Goal: Communication & Community: Answer question/provide support

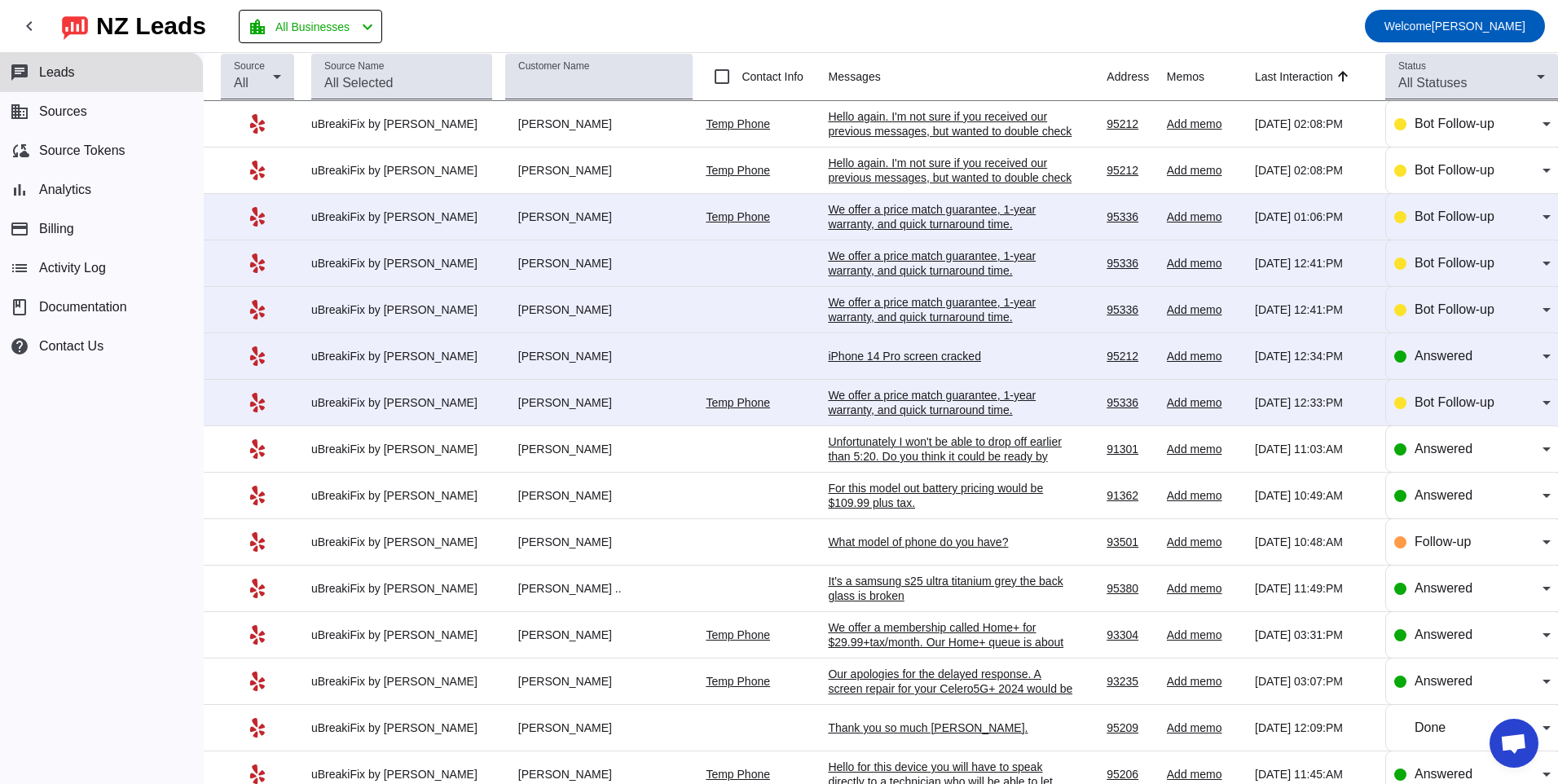
click at [926, 399] on div "We offer a price match guarantee, 1-year warranty, and quick turnaround time.​" at bounding box center [951, 402] width 245 height 29
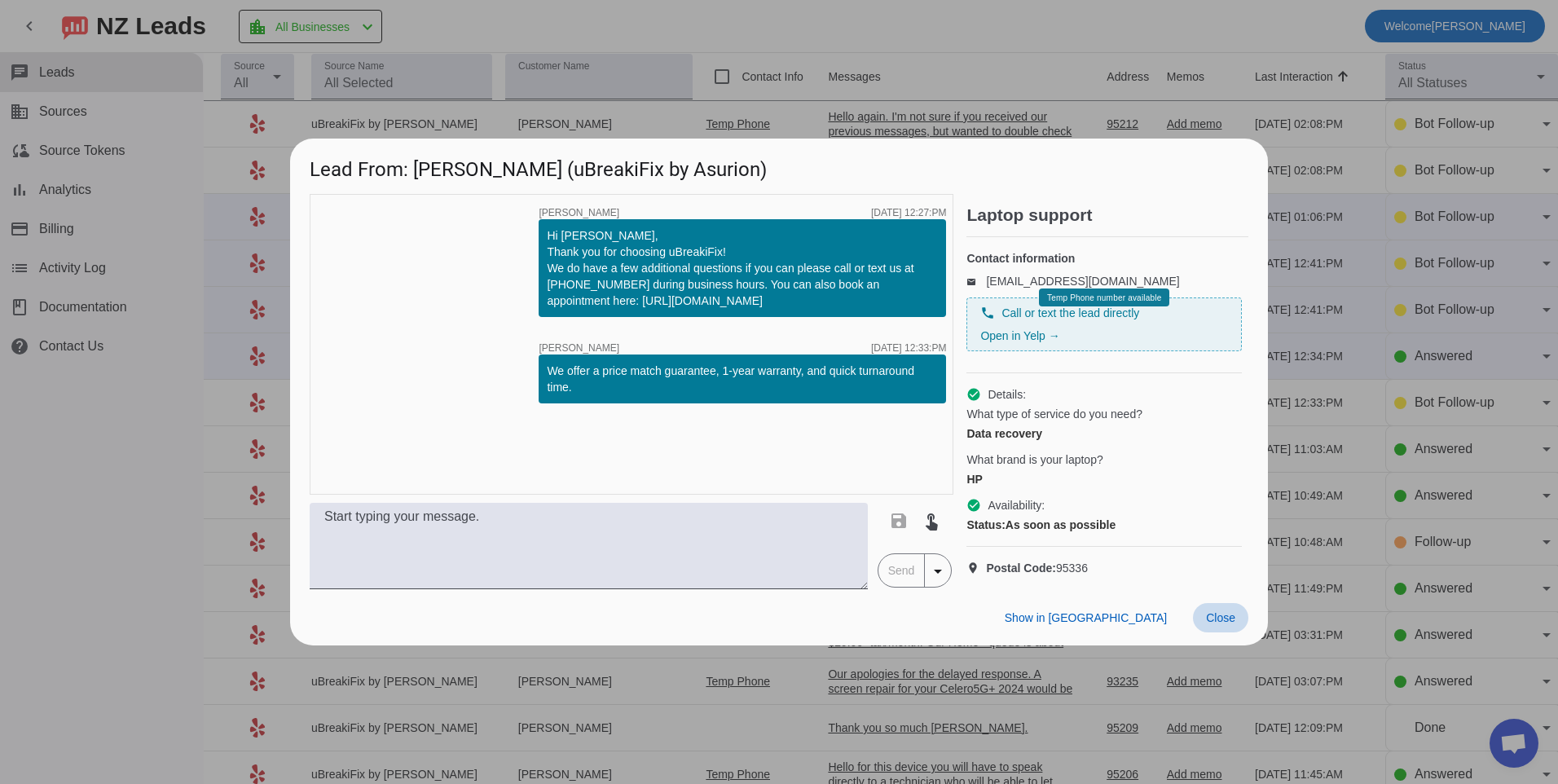
click at [1221, 632] on span at bounding box center [1221, 617] width 55 height 29
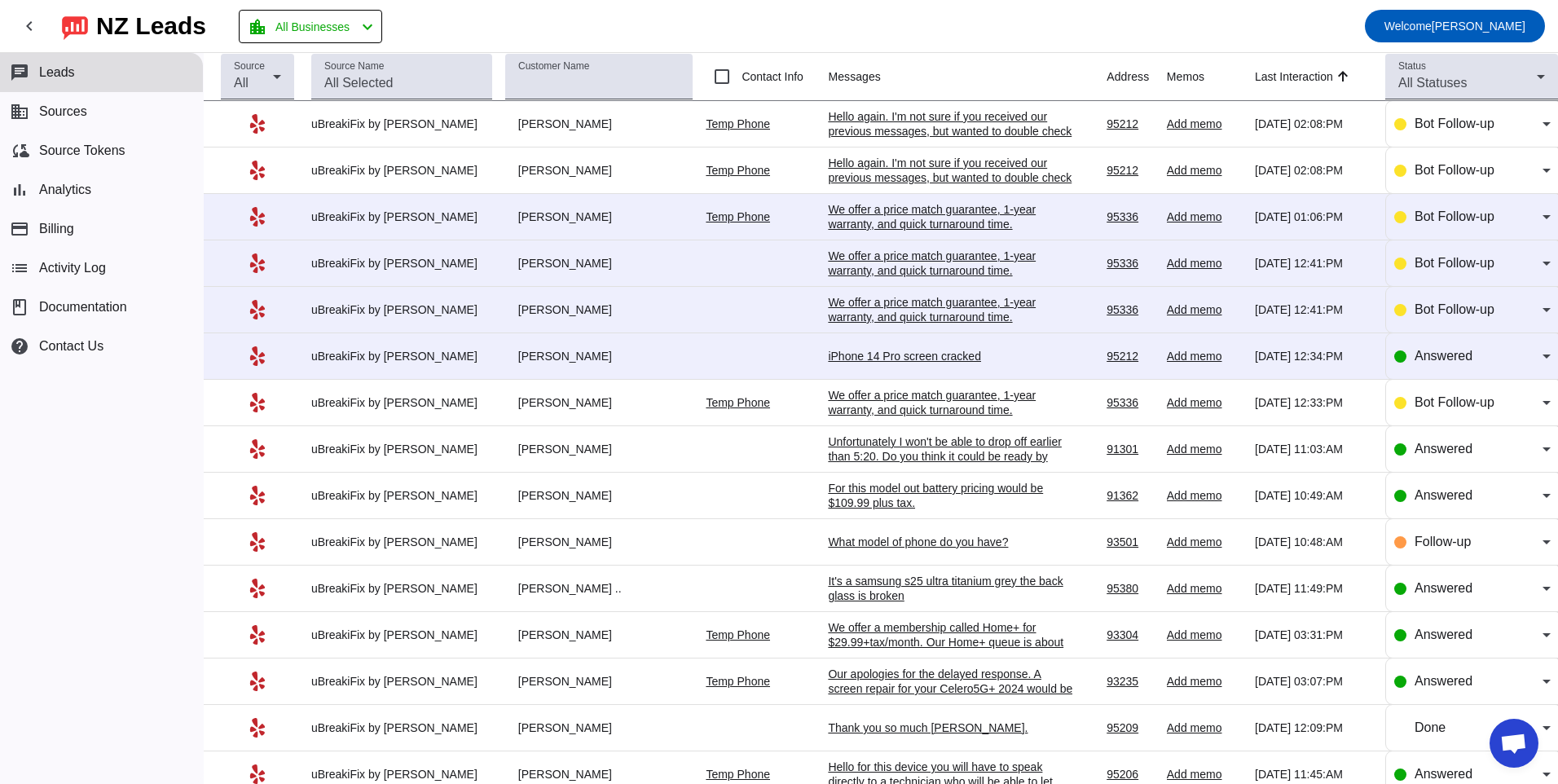
click at [864, 319] on div "We offer a price match guarantee, 1-year warranty, and quick turnaround time.​" at bounding box center [951, 310] width 245 height 29
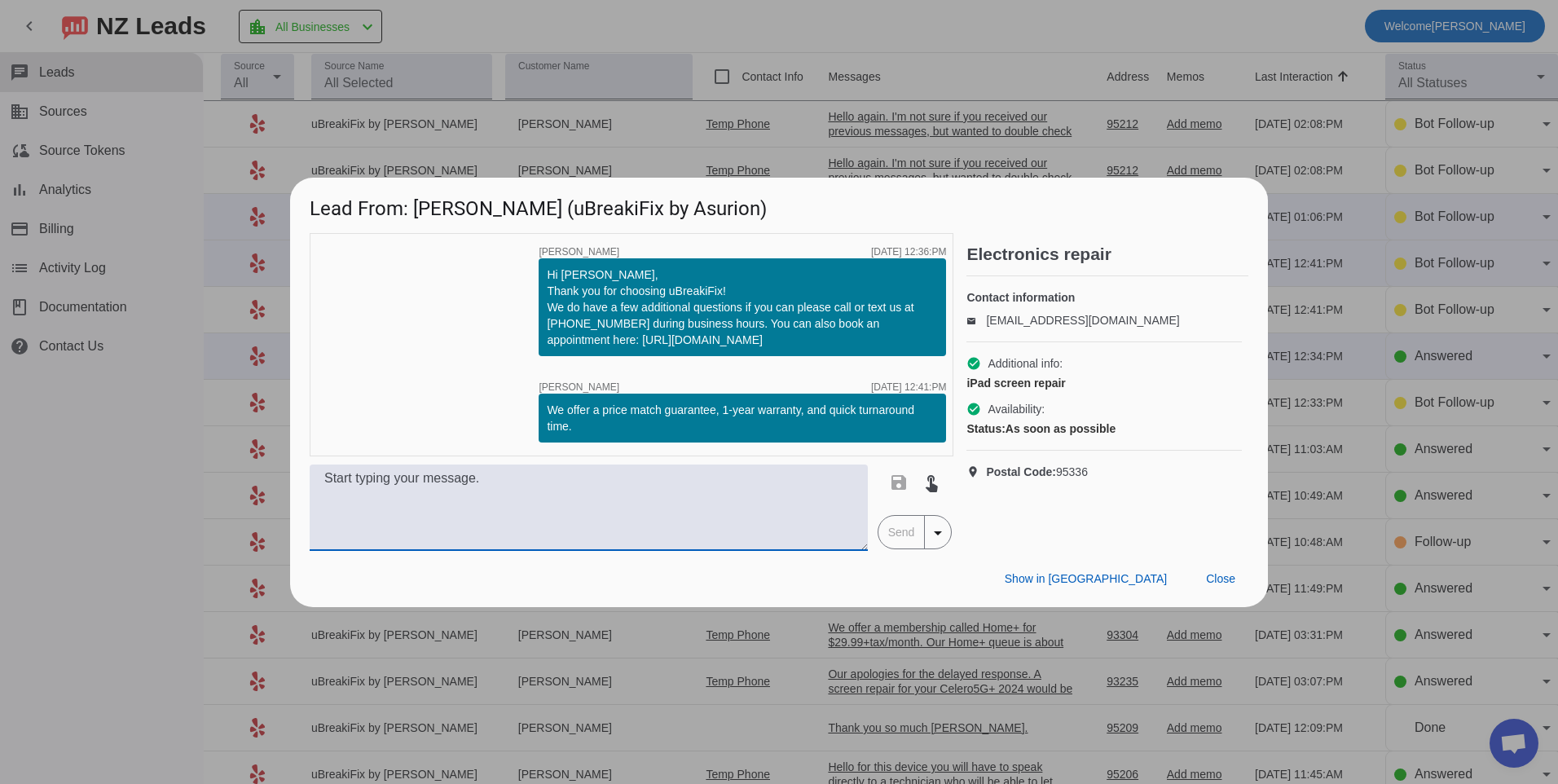
click at [758, 513] on textarea at bounding box center [589, 507] width 558 height 86
type textarea "W"
type textarea "What model of ipad do you have? Our pricing will vary depending on the model"
click at [900, 530] on span "Send" at bounding box center [902, 532] width 47 height 33
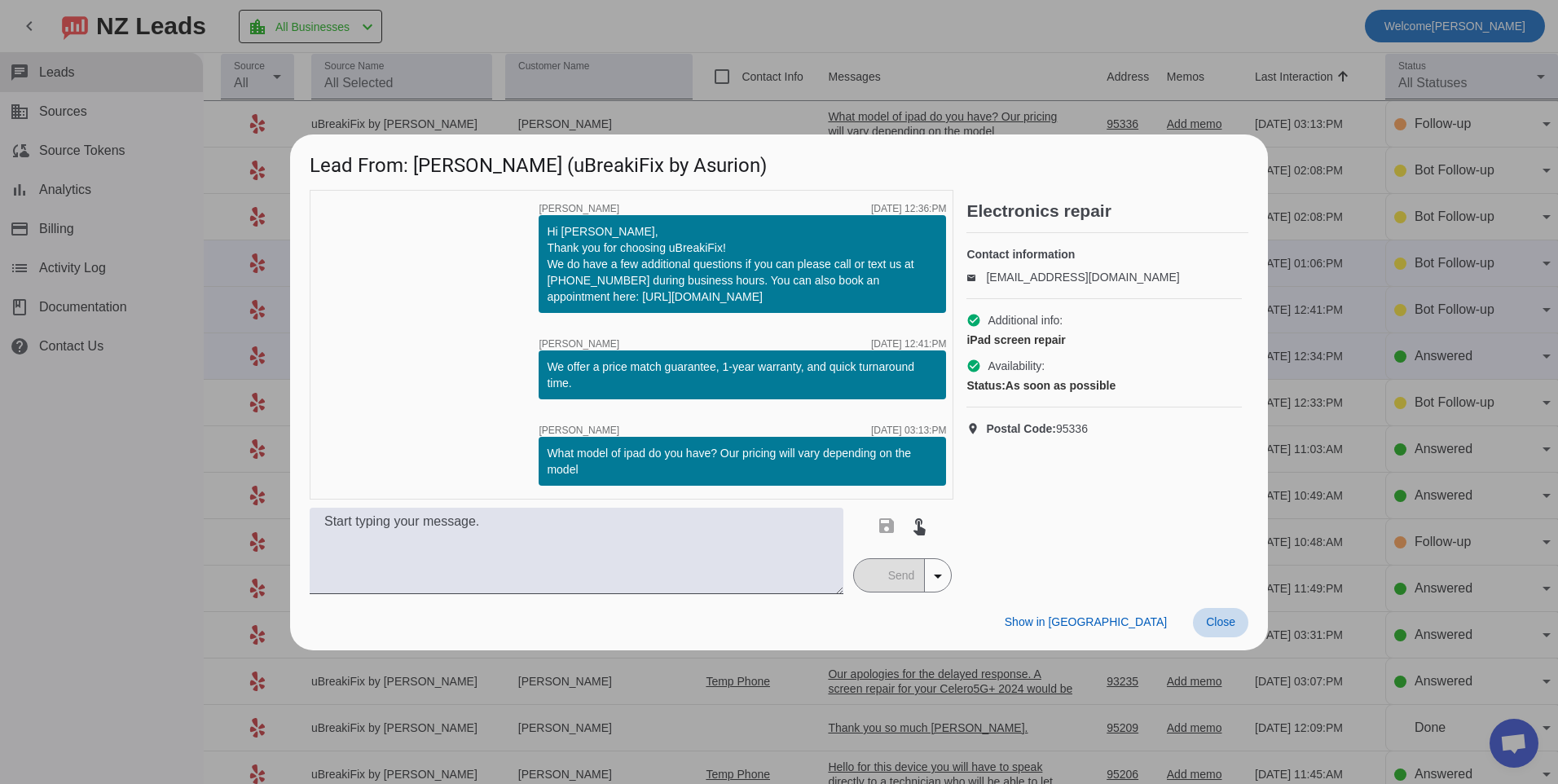
click at [1234, 622] on span "Close" at bounding box center [1221, 621] width 29 height 13
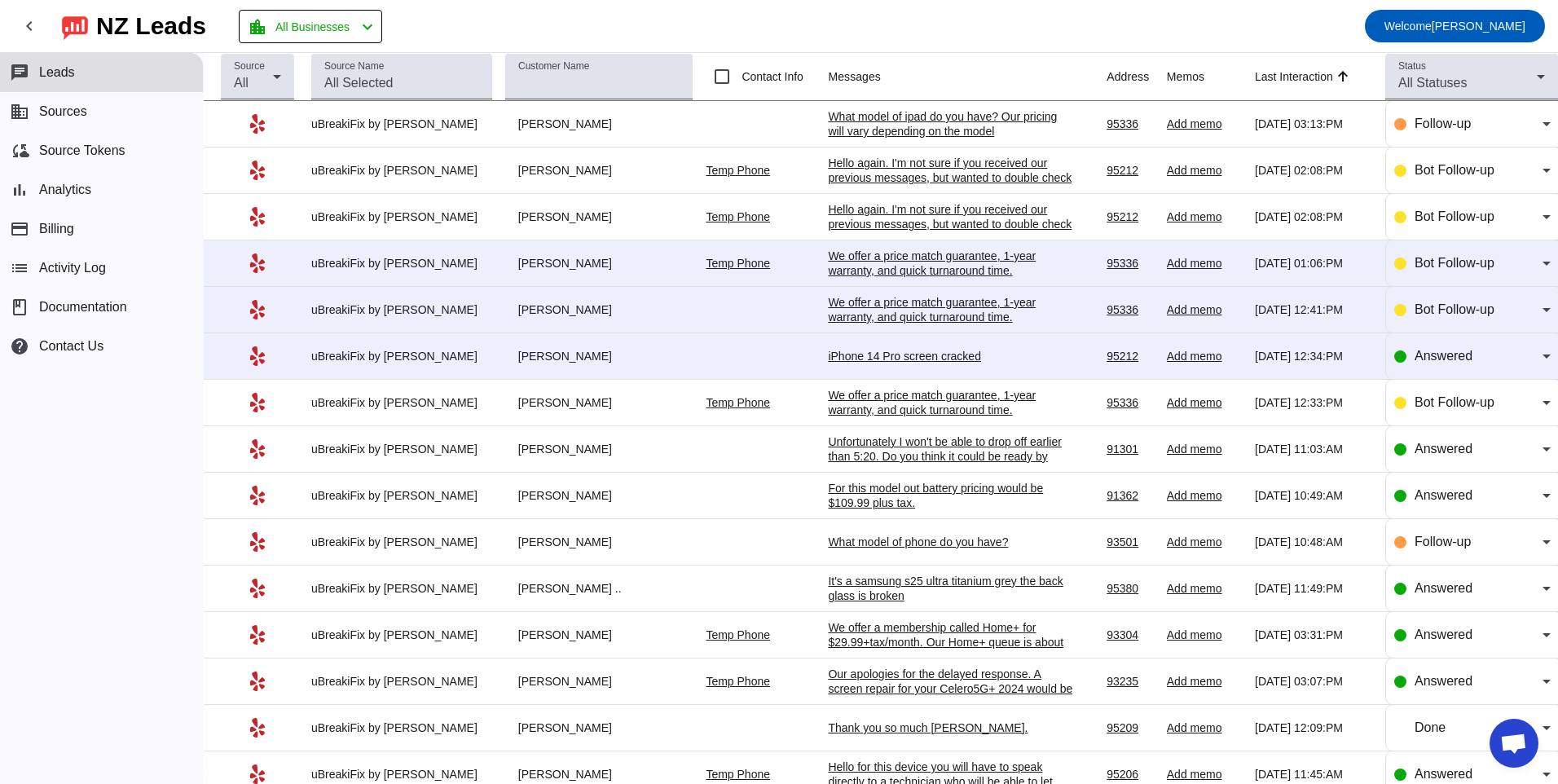
click at [872, 309] on div "We offer a price match guarantee, 1-year warranty, and quick turnaround time.​" at bounding box center [951, 310] width 245 height 29
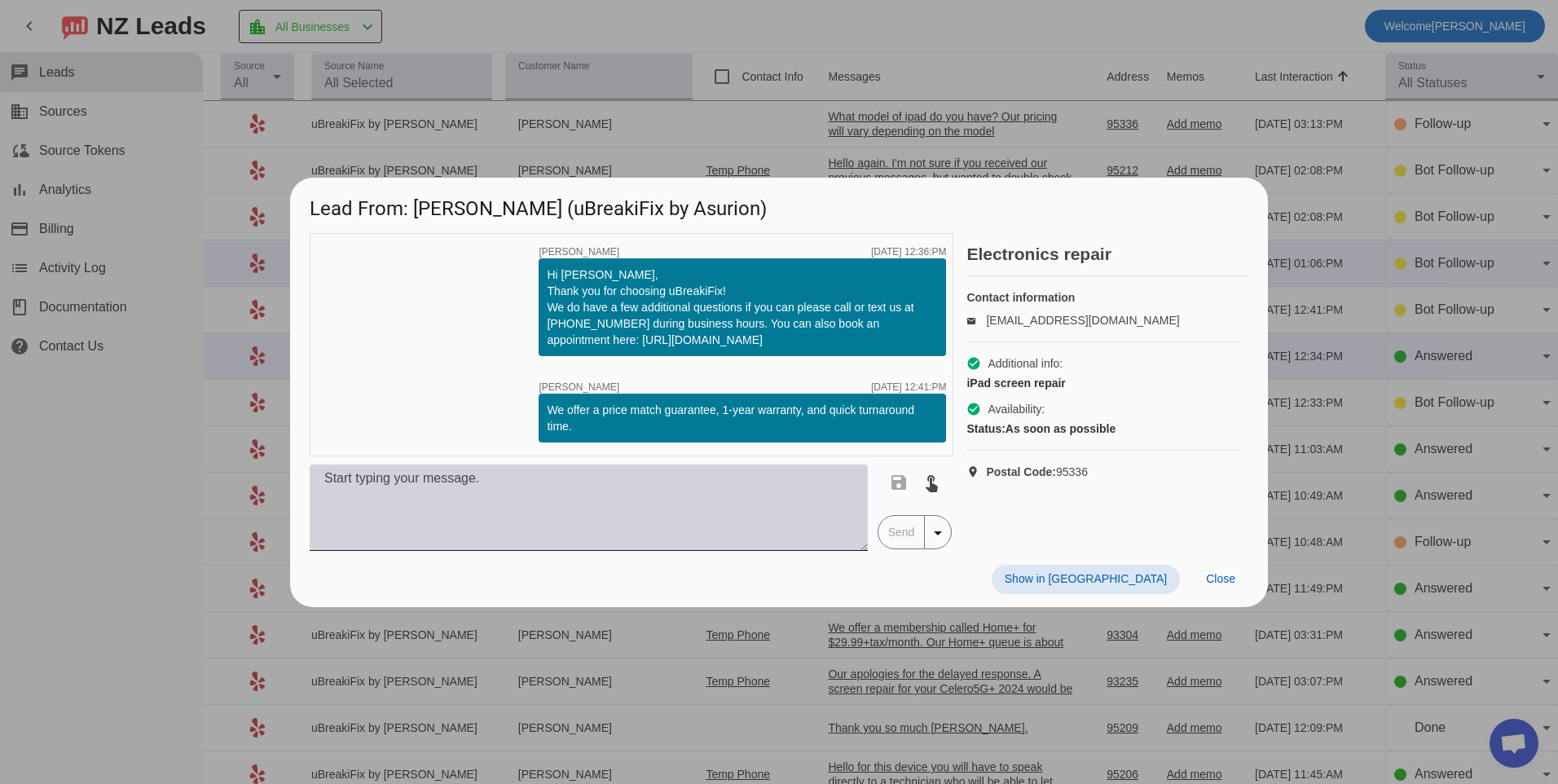
click at [493, 517] on textarea at bounding box center [589, 507] width 558 height 86
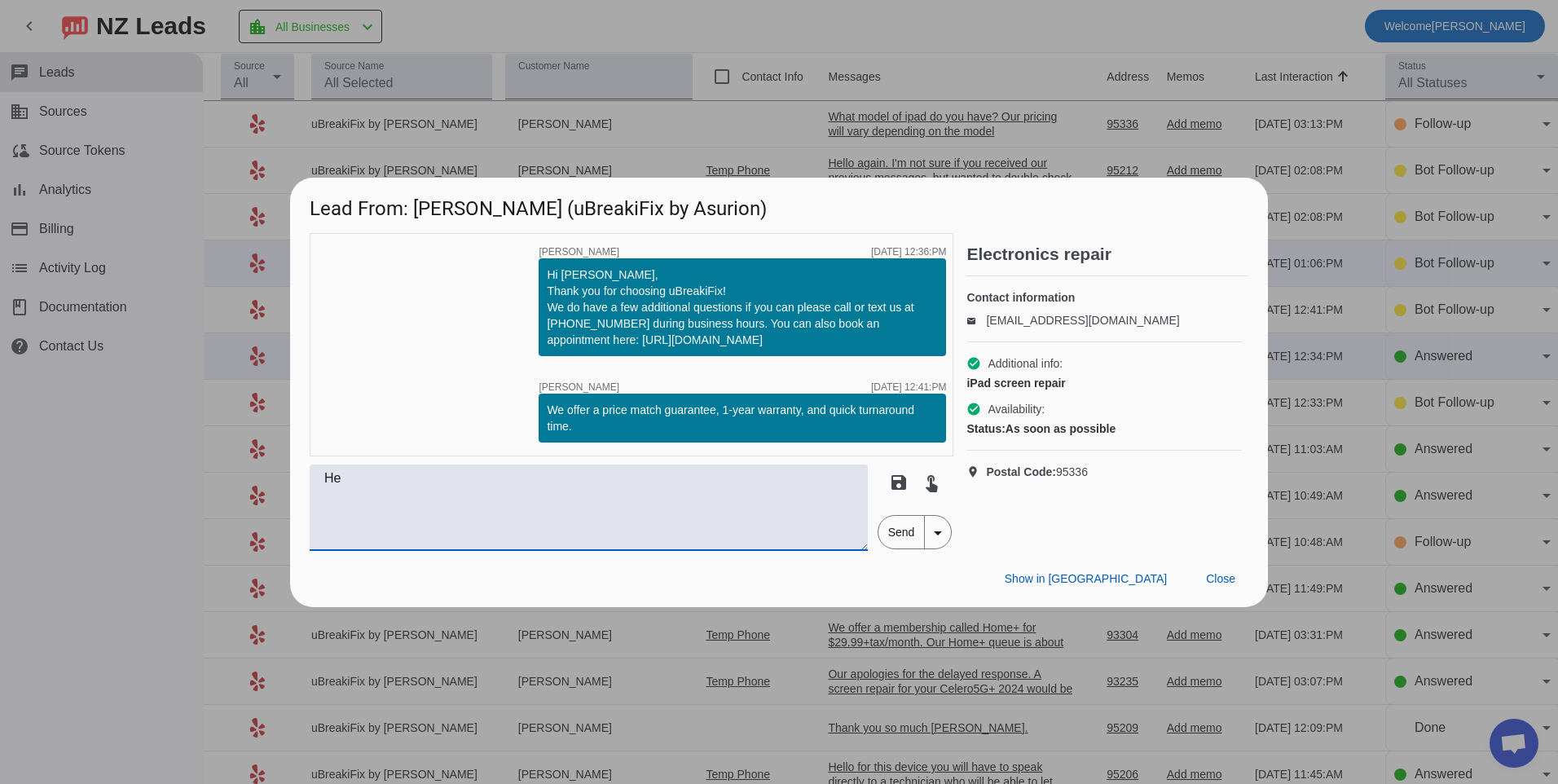
type textarea "H"
type textarea "What kind of ipad do you have? Our pricing will vary depending on the model."
click at [898, 527] on span "Send" at bounding box center [902, 532] width 47 height 33
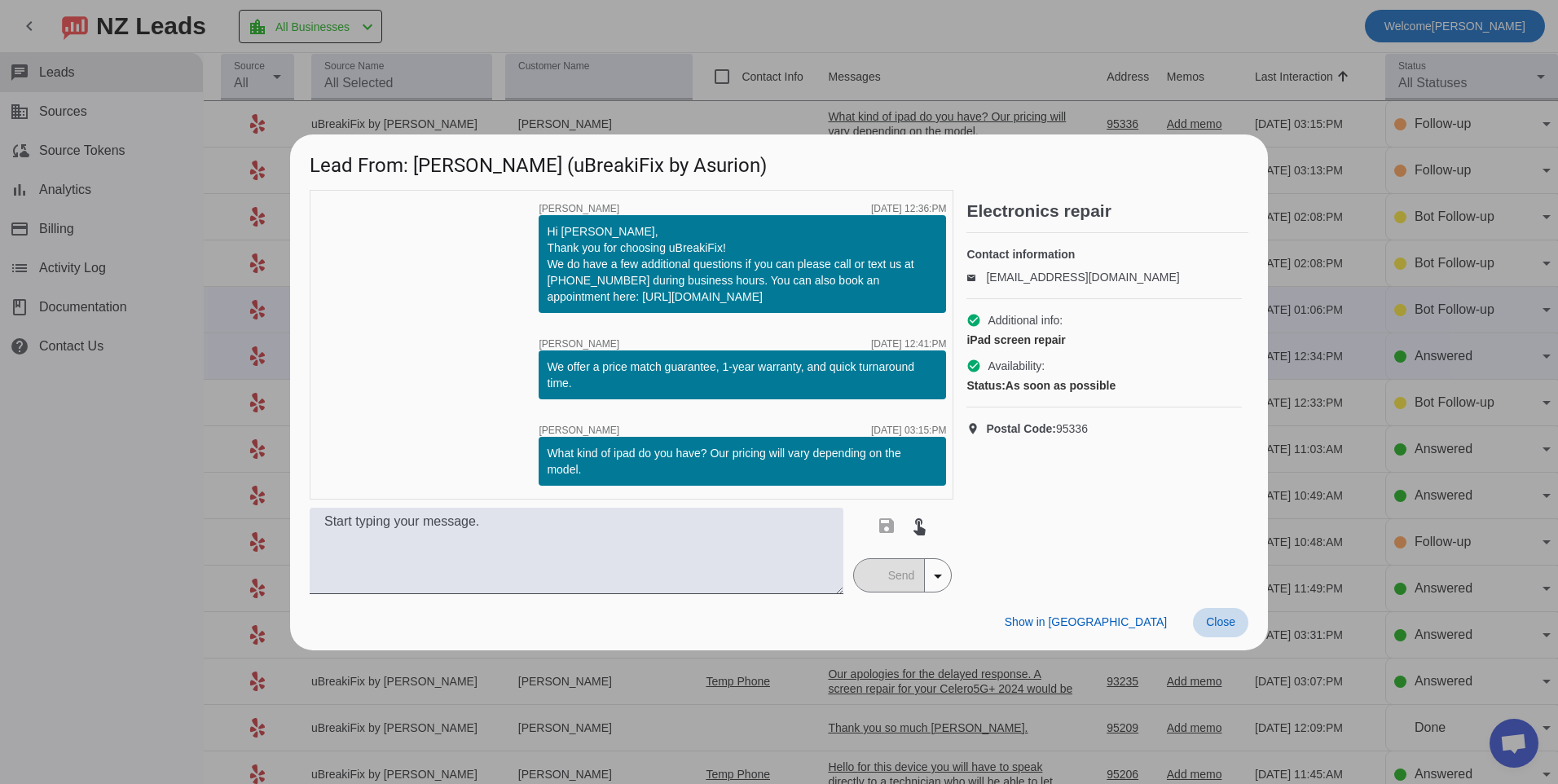
click at [1238, 618] on span at bounding box center [1221, 623] width 55 height 29
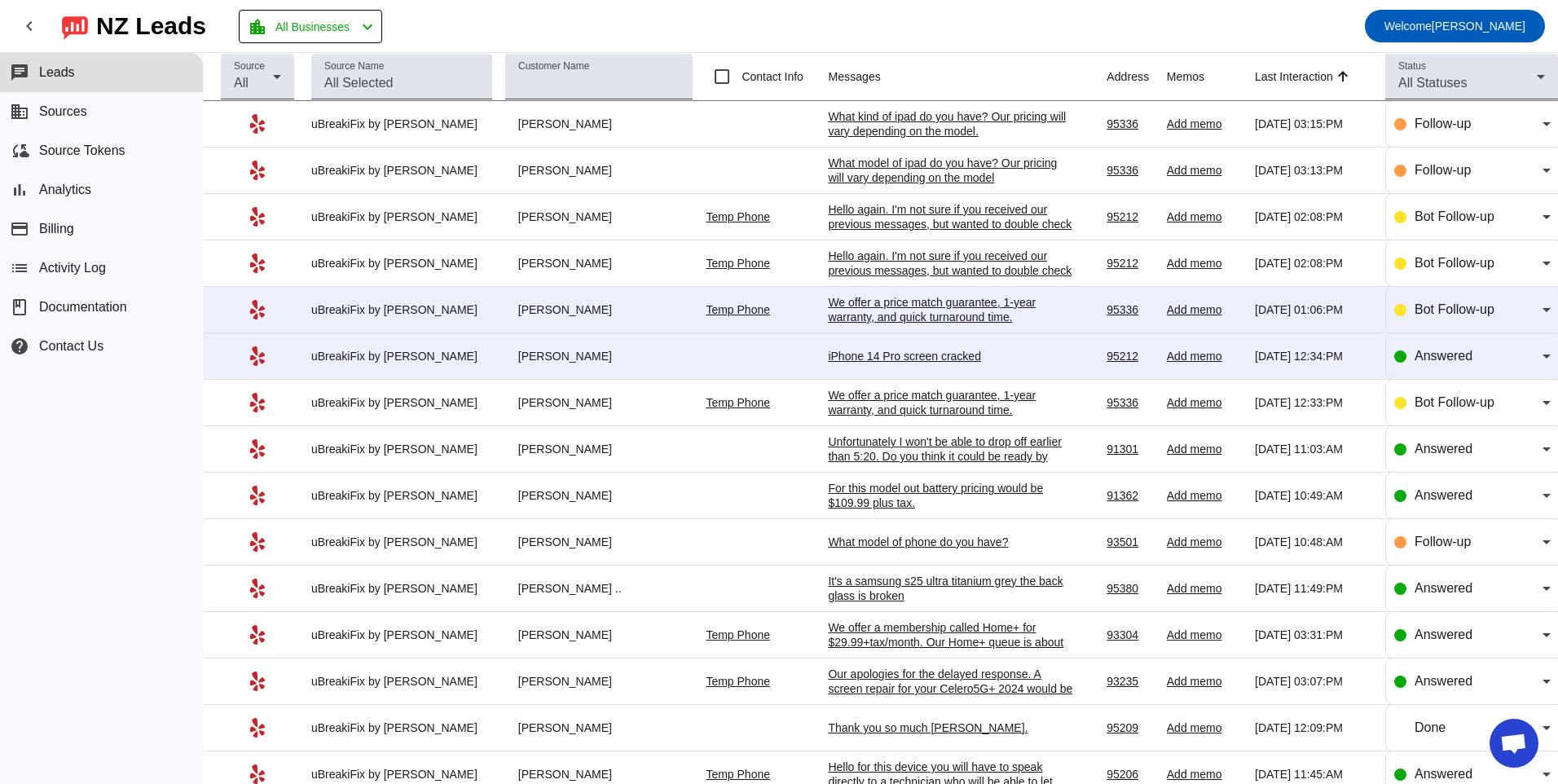
click at [924, 293] on td "We offer a price match guarantee, 1-year warranty, and quick turnaround time.​ …" at bounding box center [967, 310] width 279 height 47
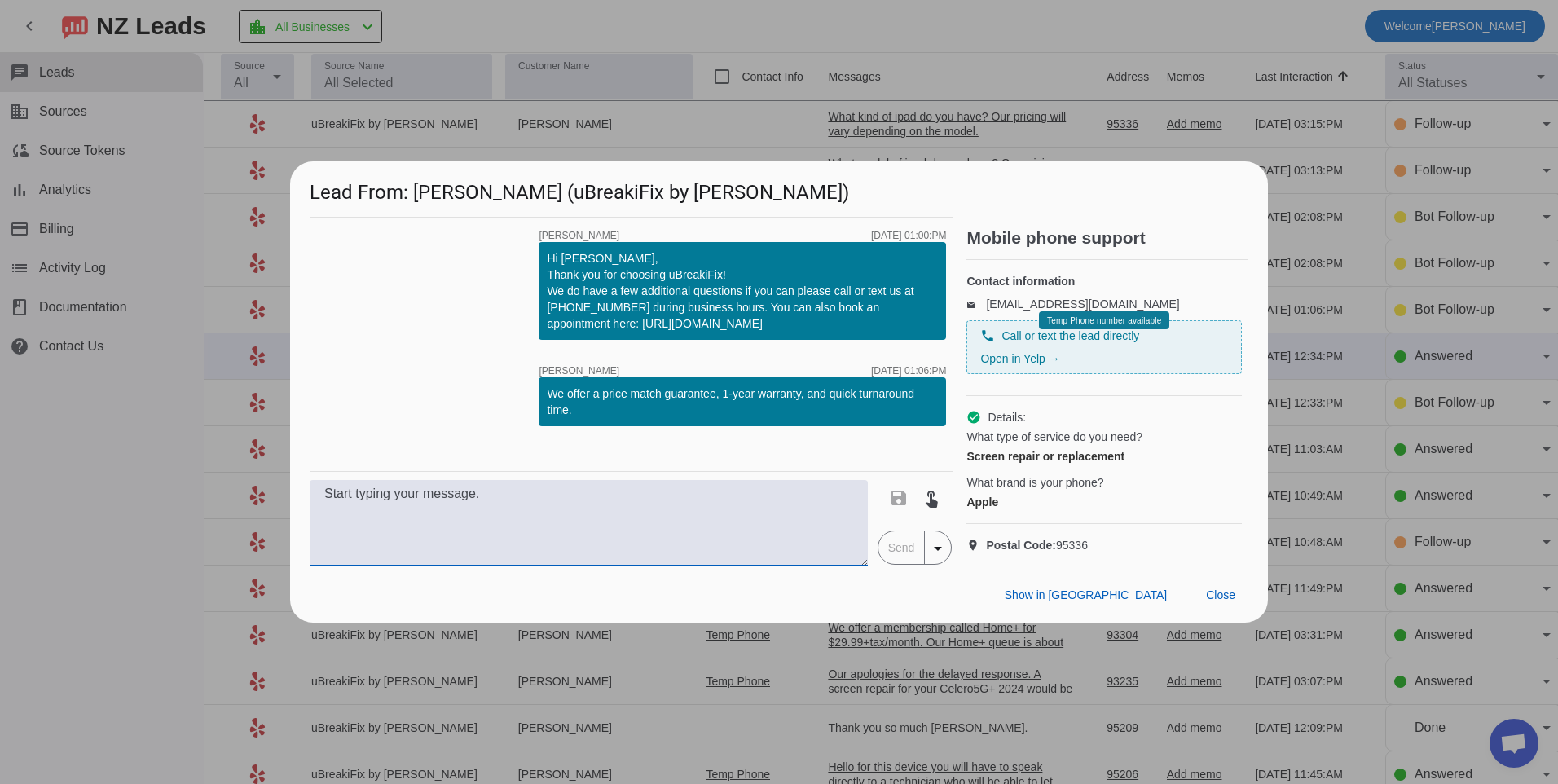
click at [609, 544] on textarea at bounding box center [589, 523] width 558 height 86
type textarea "What model of iphone do you have? Our pricing will vary depending on the model"
click at [890, 563] on span "Send" at bounding box center [902, 548] width 47 height 33
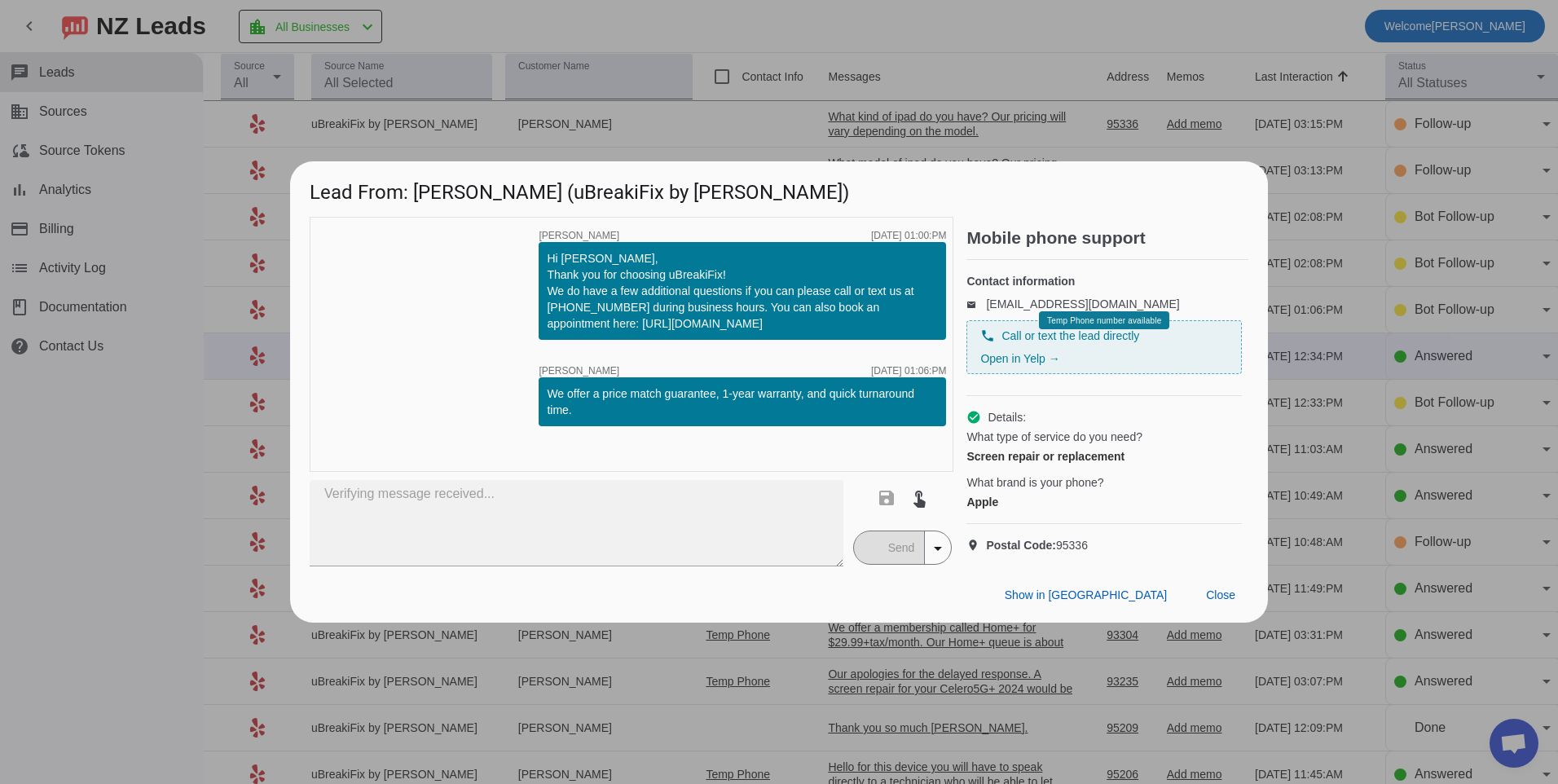
click at [883, 596] on div "Show in Yelp Close" at bounding box center [779, 595] width 978 height 56
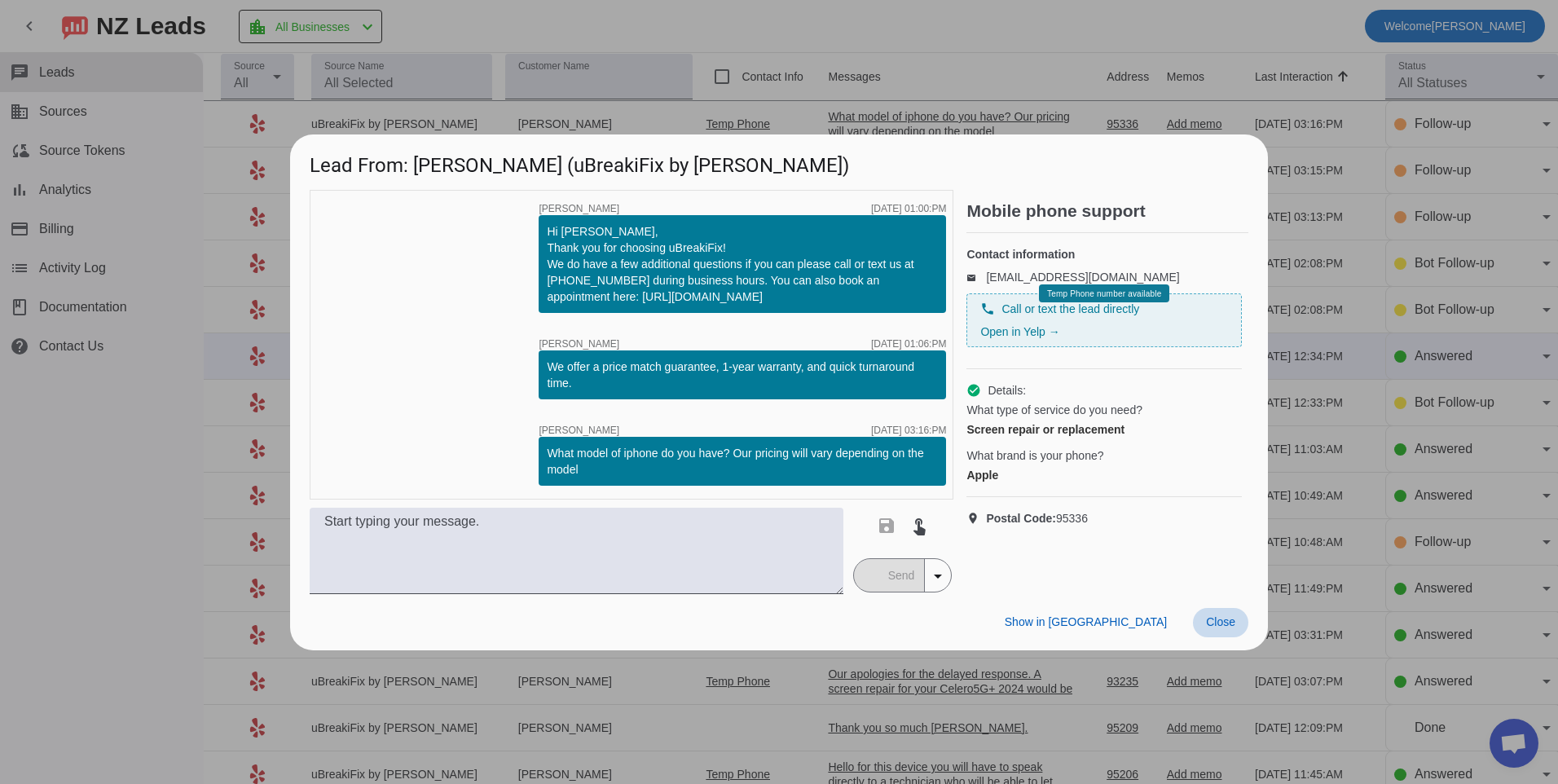
click at [1232, 629] on span at bounding box center [1221, 623] width 55 height 29
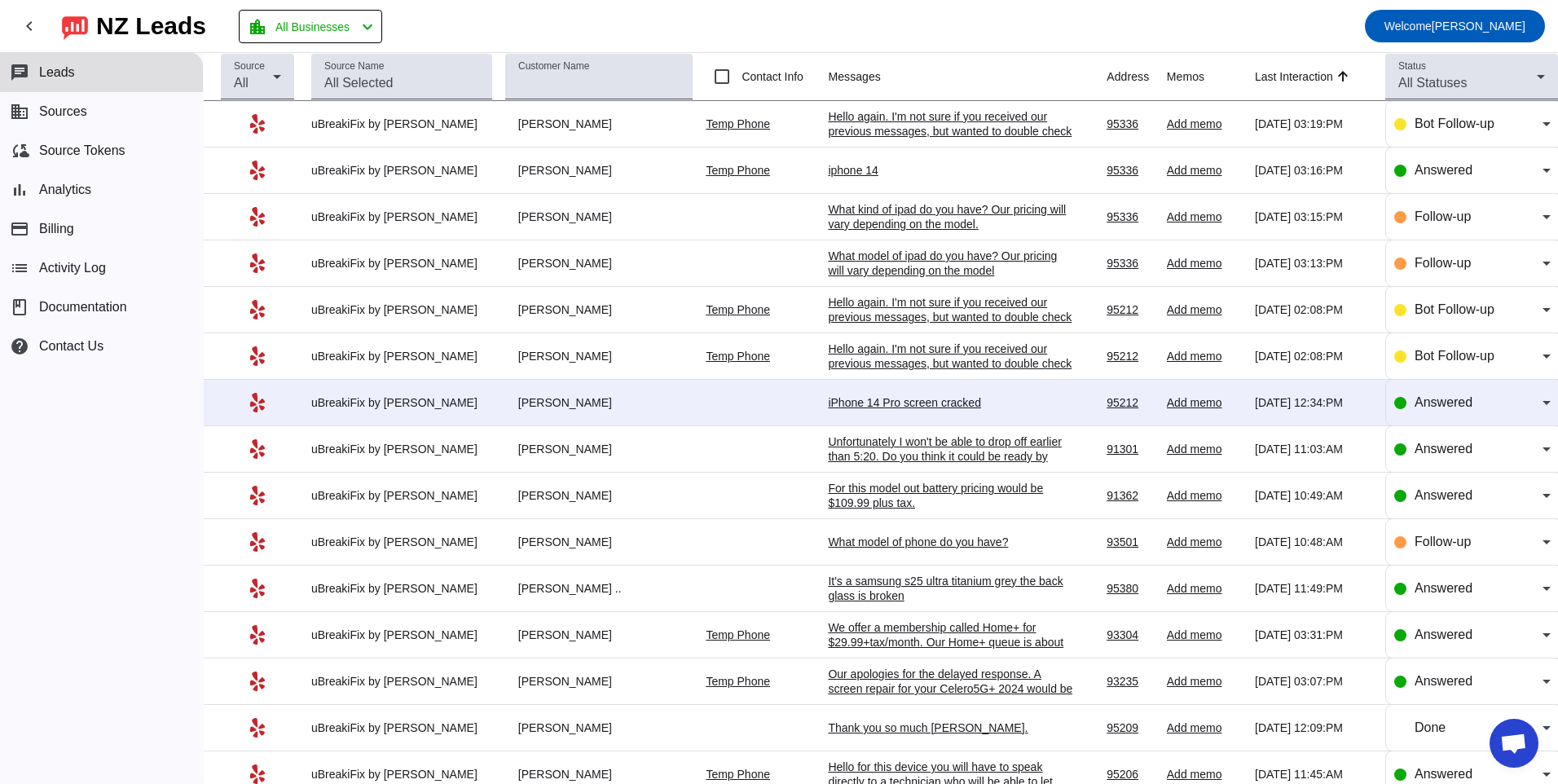
click at [915, 394] on td "iPhone 14 Pro screen cracked [DATE] 12:34:PM" at bounding box center [967, 403] width 279 height 47
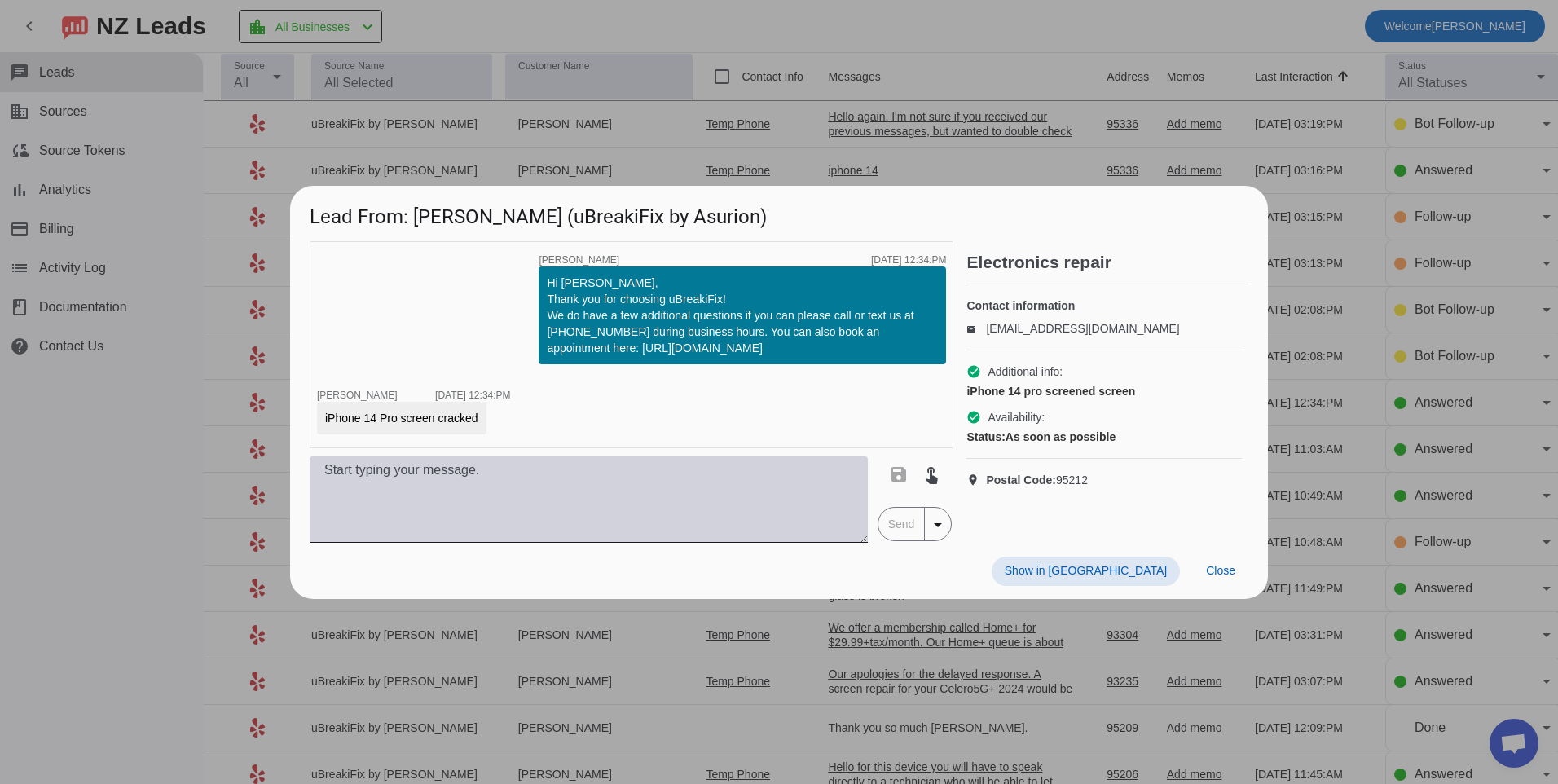
click at [397, 478] on textarea at bounding box center [589, 499] width 558 height 86
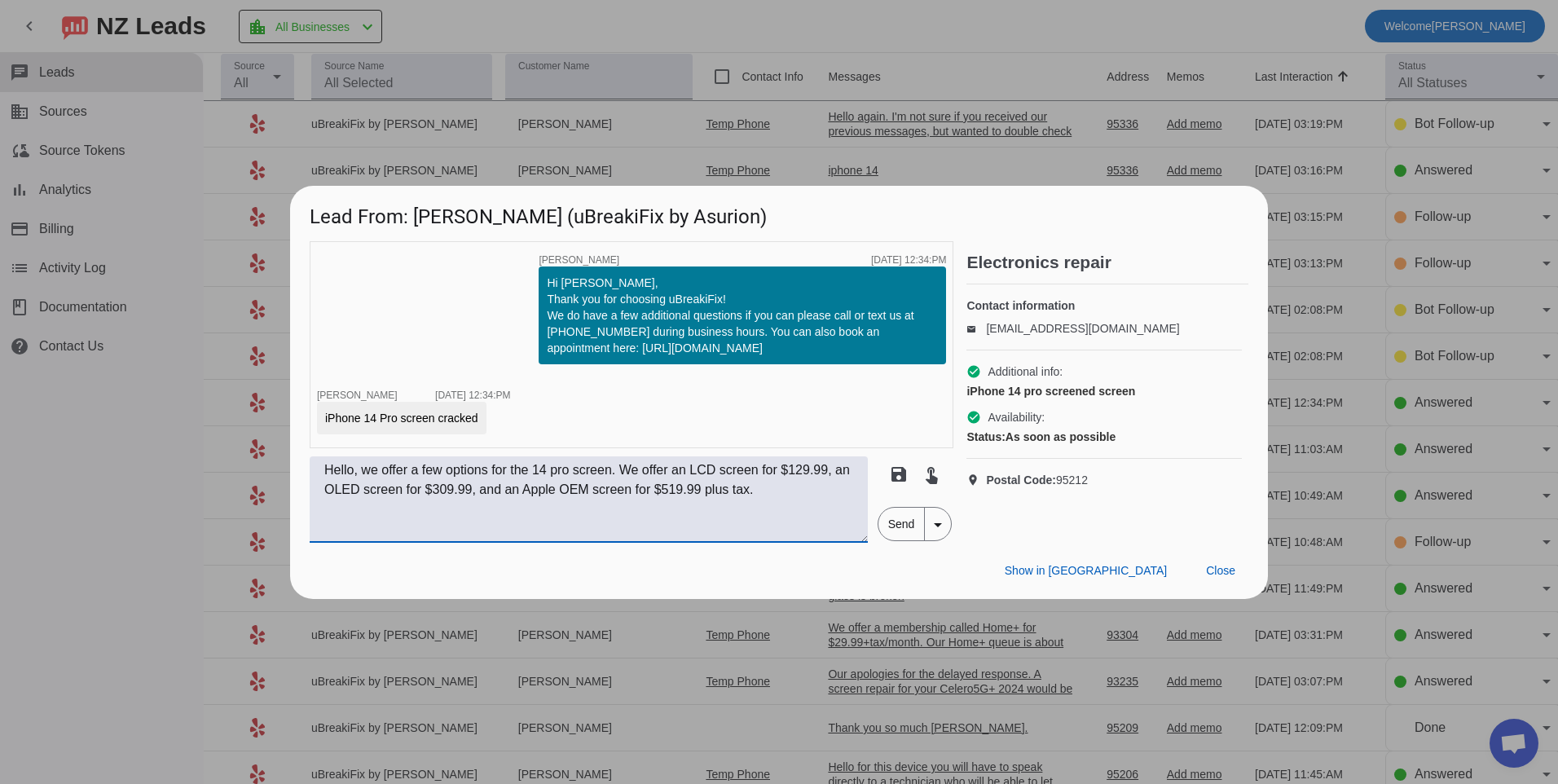
type textarea "Hello, we offer a few options for the 14 pro screen. We offer an LCD screen for…"
click at [914, 522] on span "Send" at bounding box center [902, 524] width 47 height 33
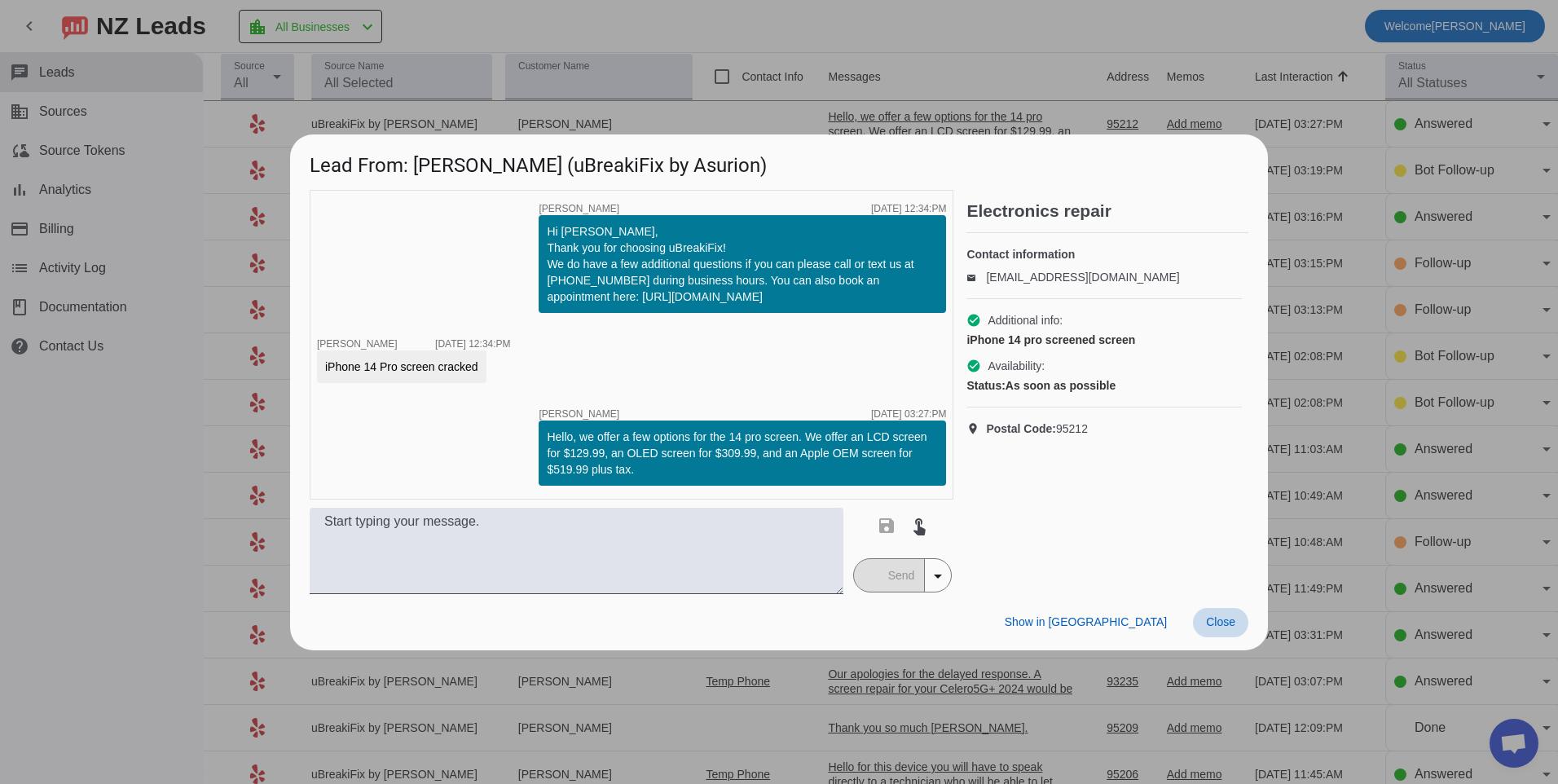
click at [1229, 628] on span "Close" at bounding box center [1221, 621] width 29 height 13
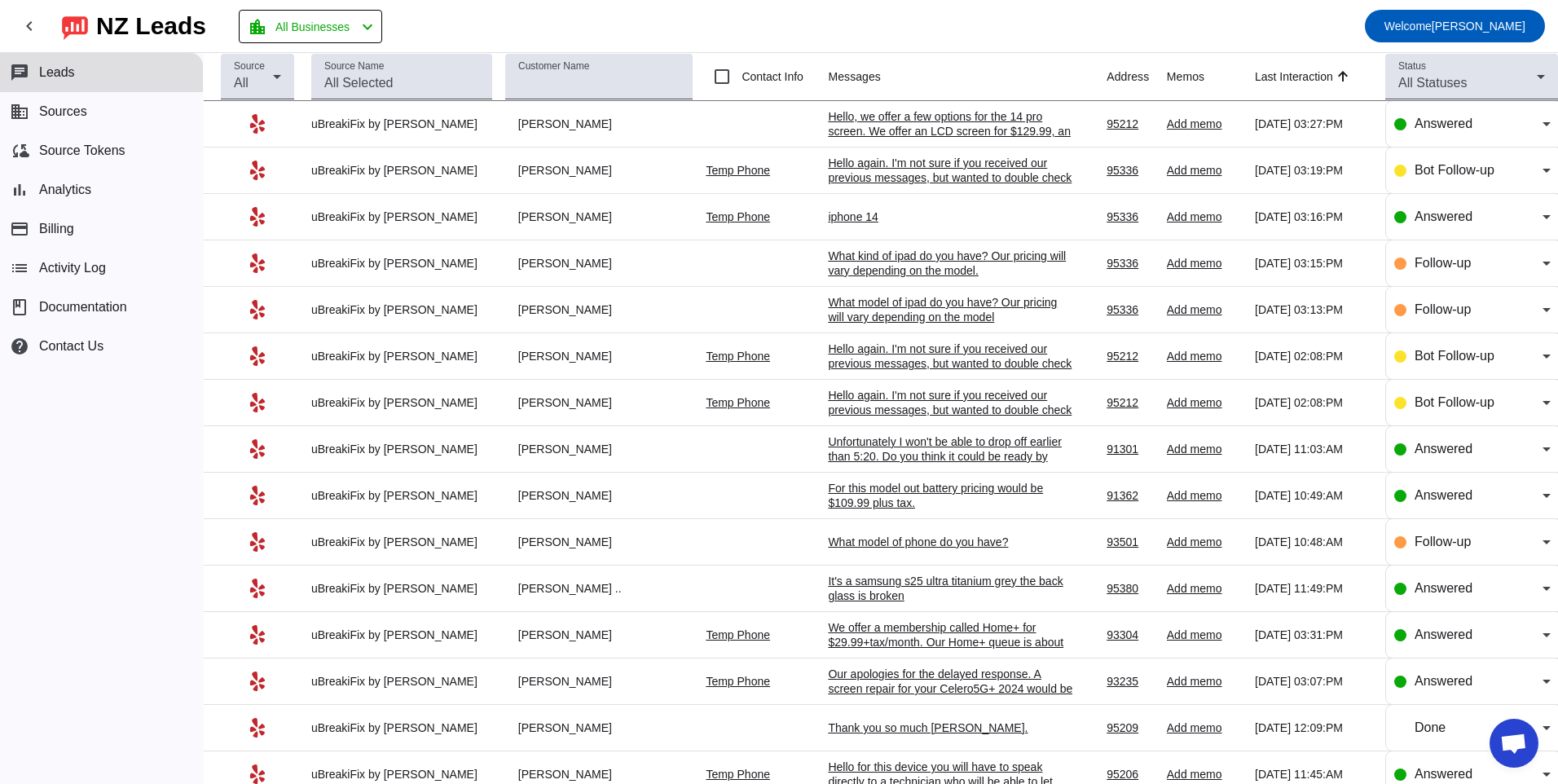
click at [888, 217] on div "iphone 14" at bounding box center [951, 216] width 245 height 15
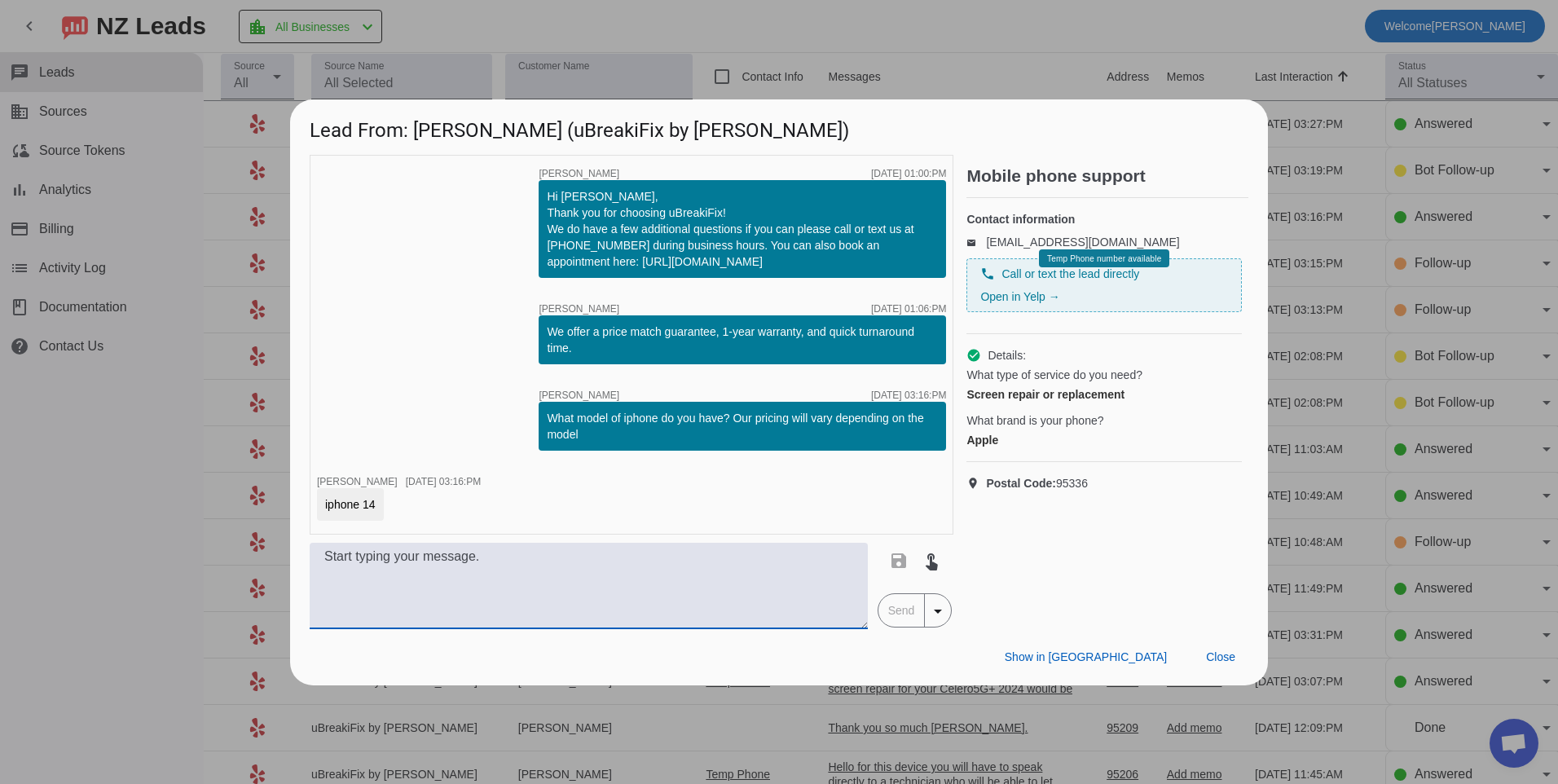
click at [549, 588] on textarea at bounding box center [589, 585] width 558 height 86
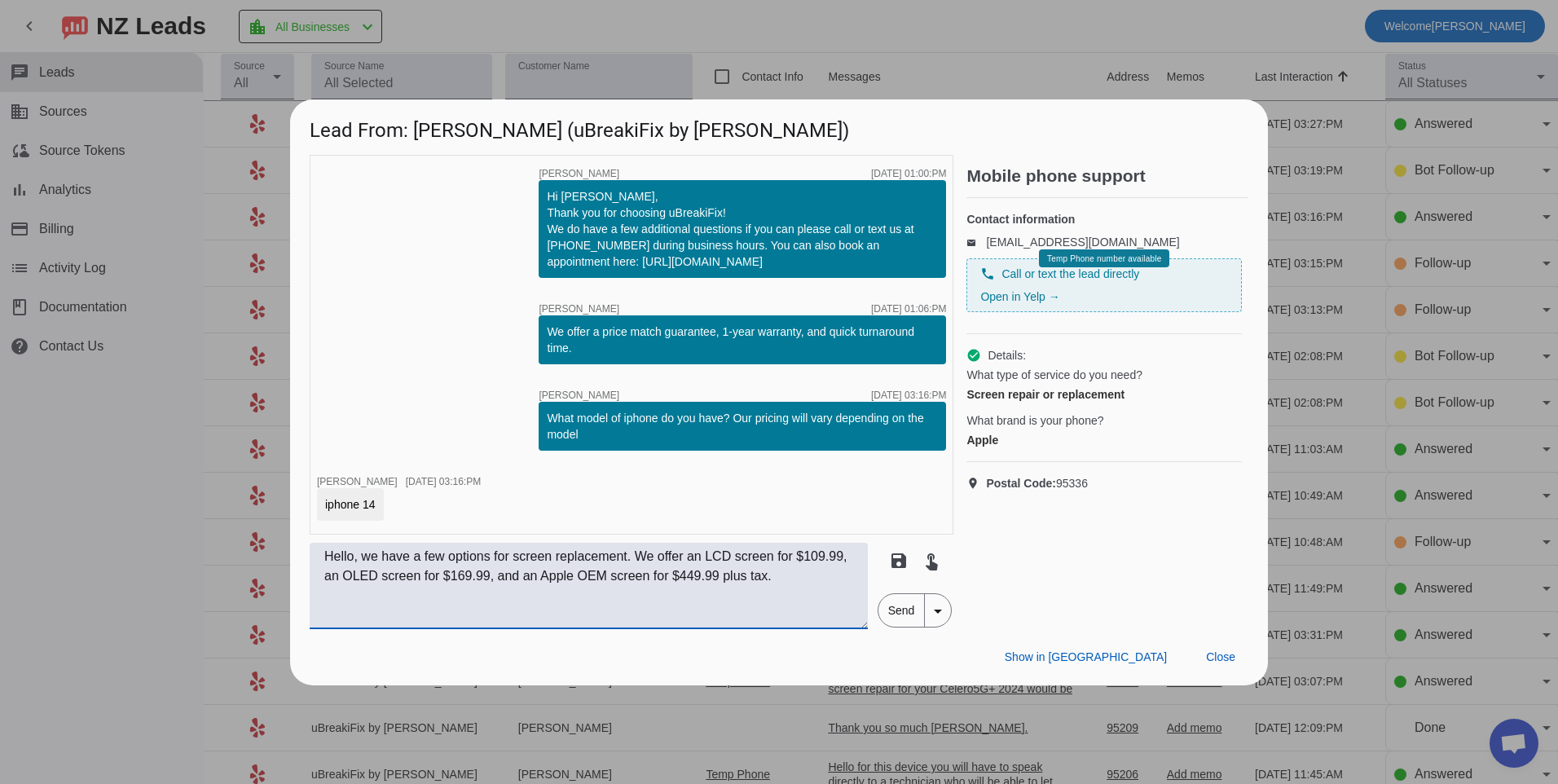
type textarea "Hello, we have a few options for screen replacement. We offer an LCD screen for…"
click at [895, 619] on span "Send" at bounding box center [902, 610] width 47 height 33
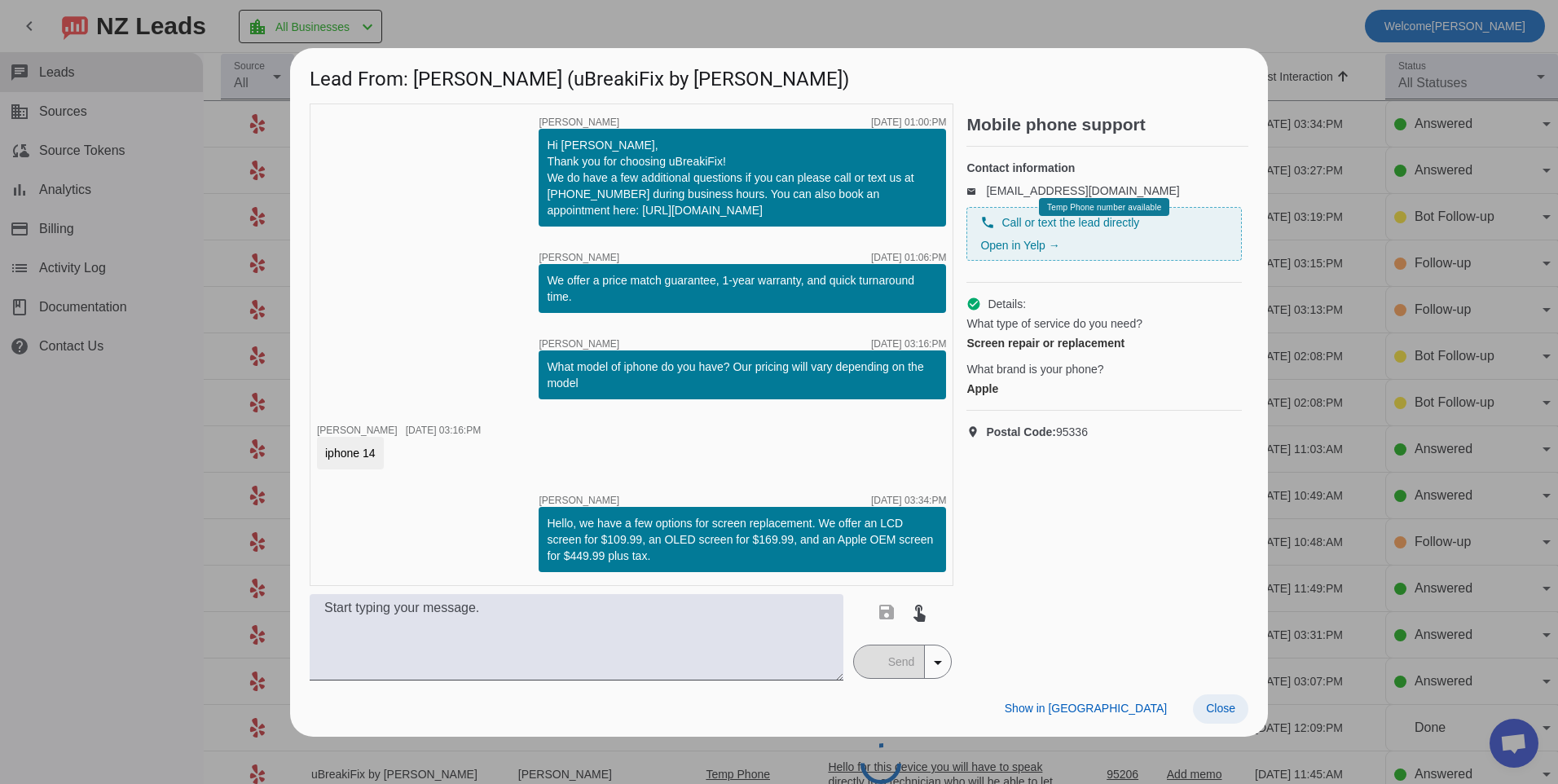
click at [1198, 711] on span at bounding box center [1221, 708] width 55 height 29
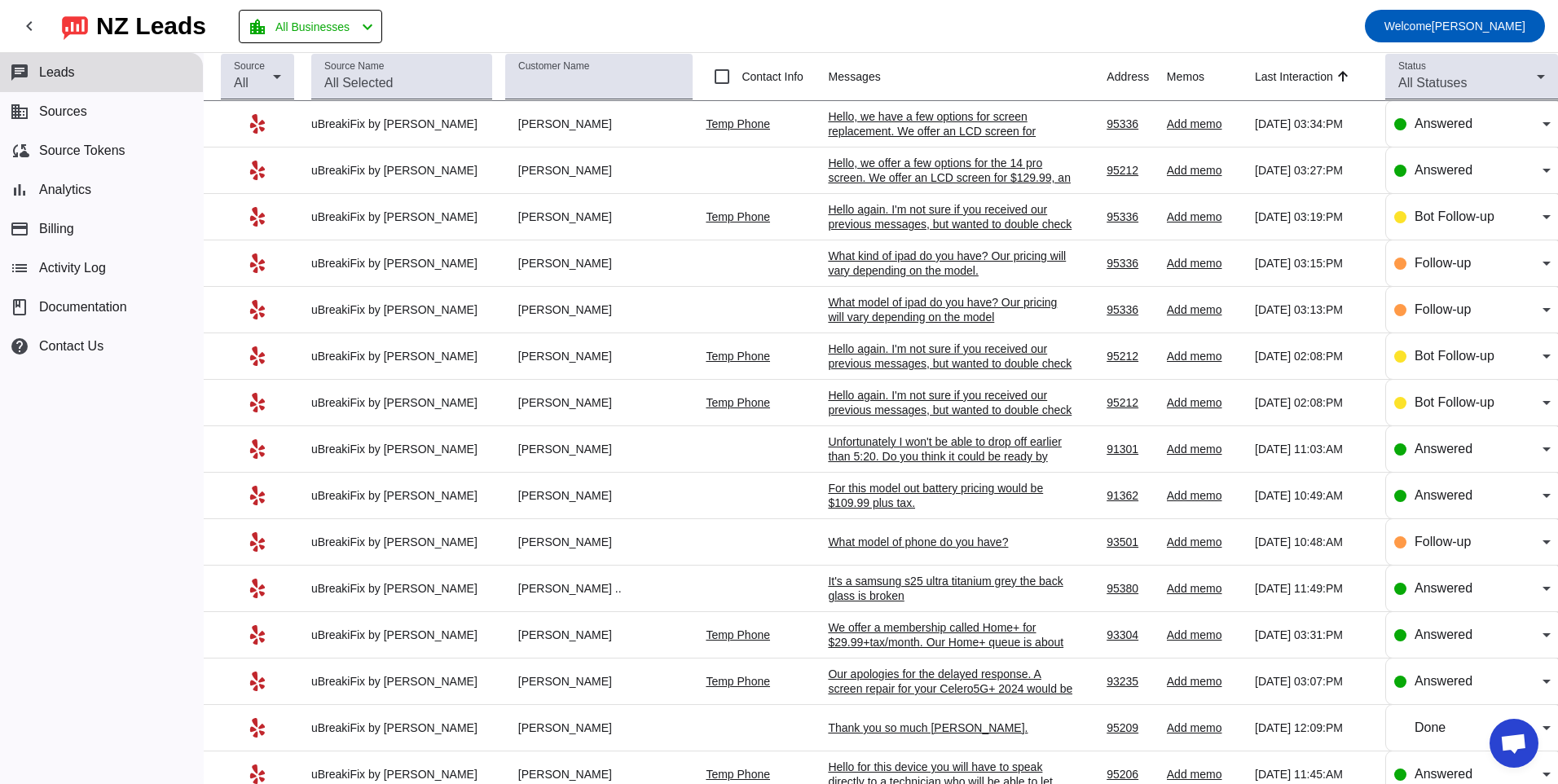
click at [885, 547] on div "What model of phone do you have?" at bounding box center [951, 541] width 245 height 15
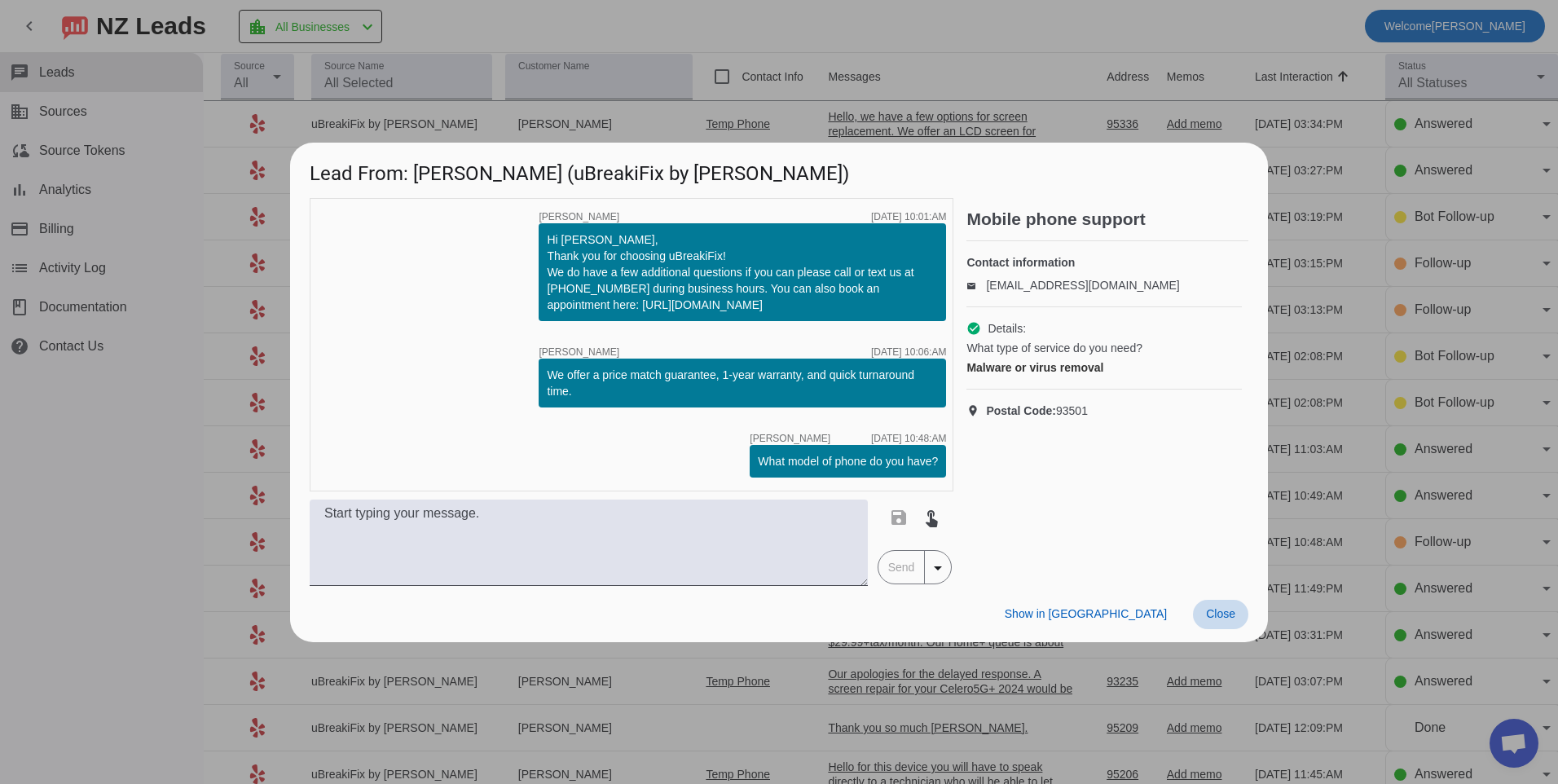
click at [1226, 614] on span "Close" at bounding box center [1221, 613] width 29 height 13
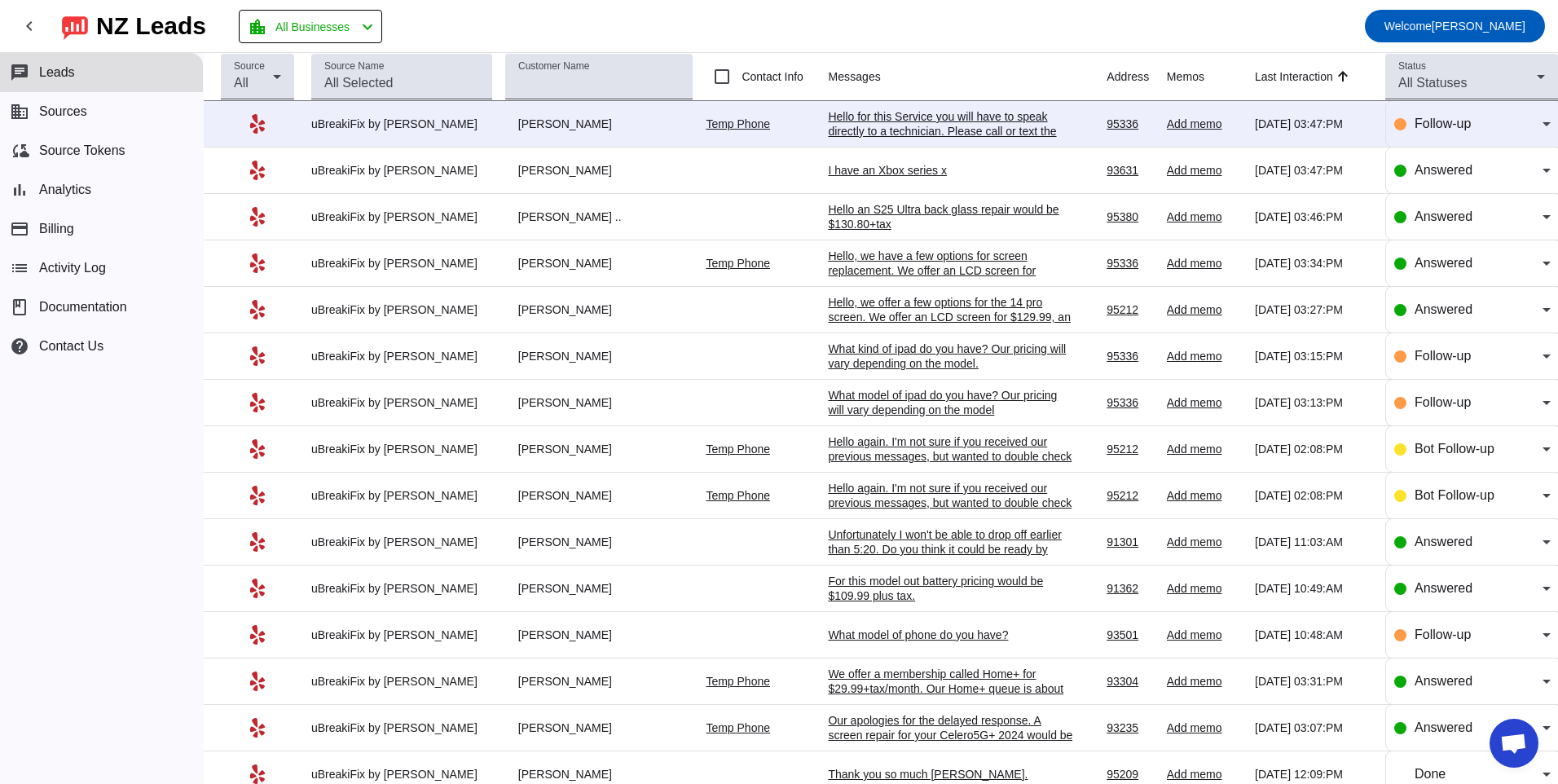
click at [912, 177] on div "I have an Xbox series x" at bounding box center [951, 170] width 245 height 15
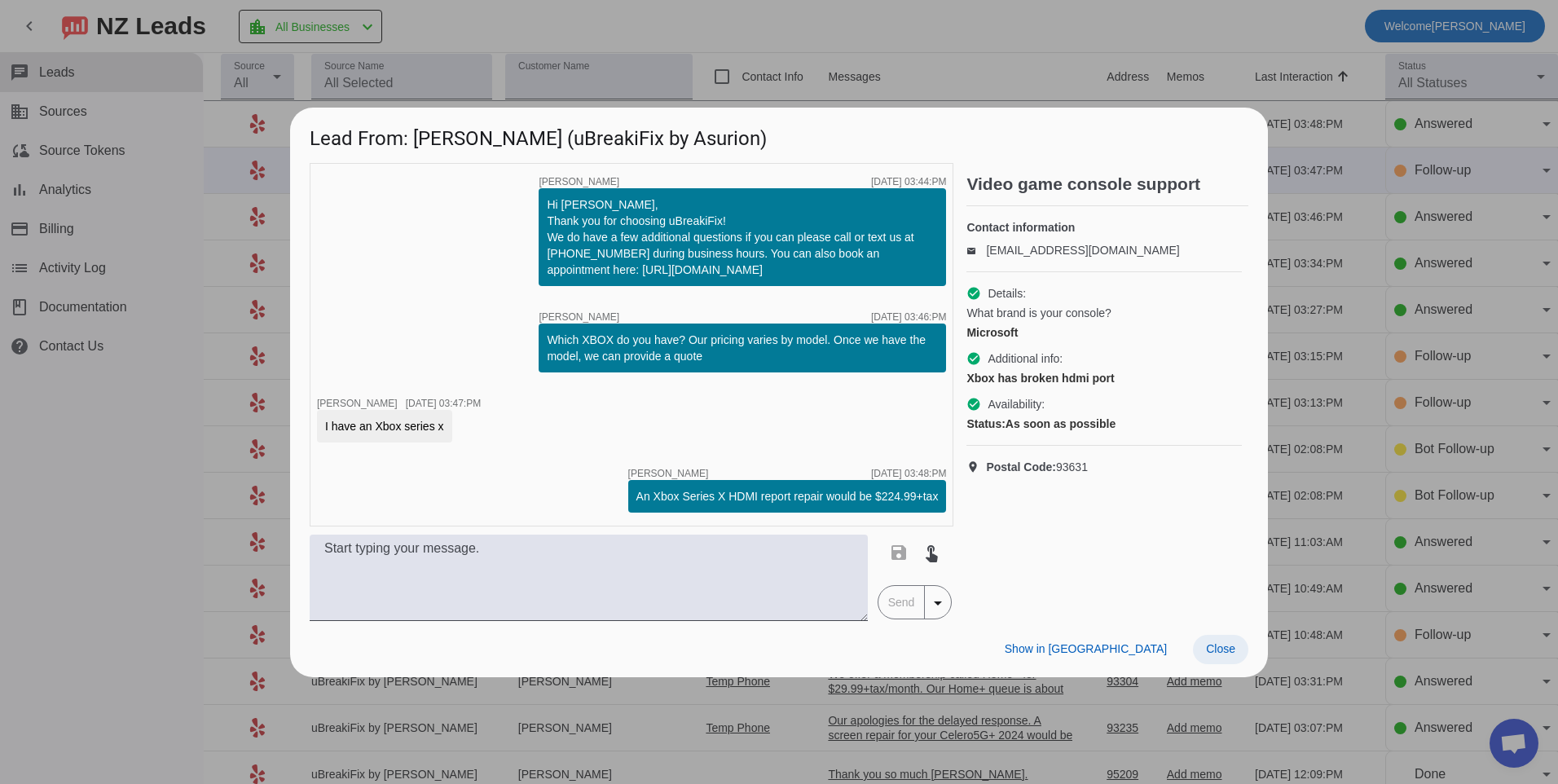
click at [1224, 659] on span at bounding box center [1221, 649] width 55 height 29
